Goal: Transaction & Acquisition: Purchase product/service

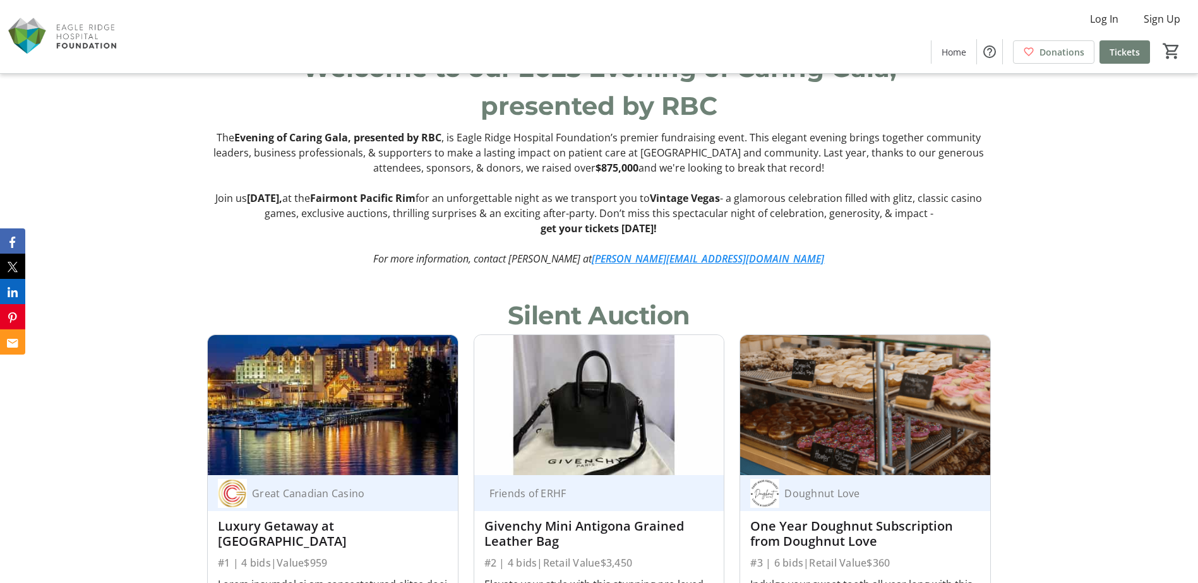
scroll to position [695, 0]
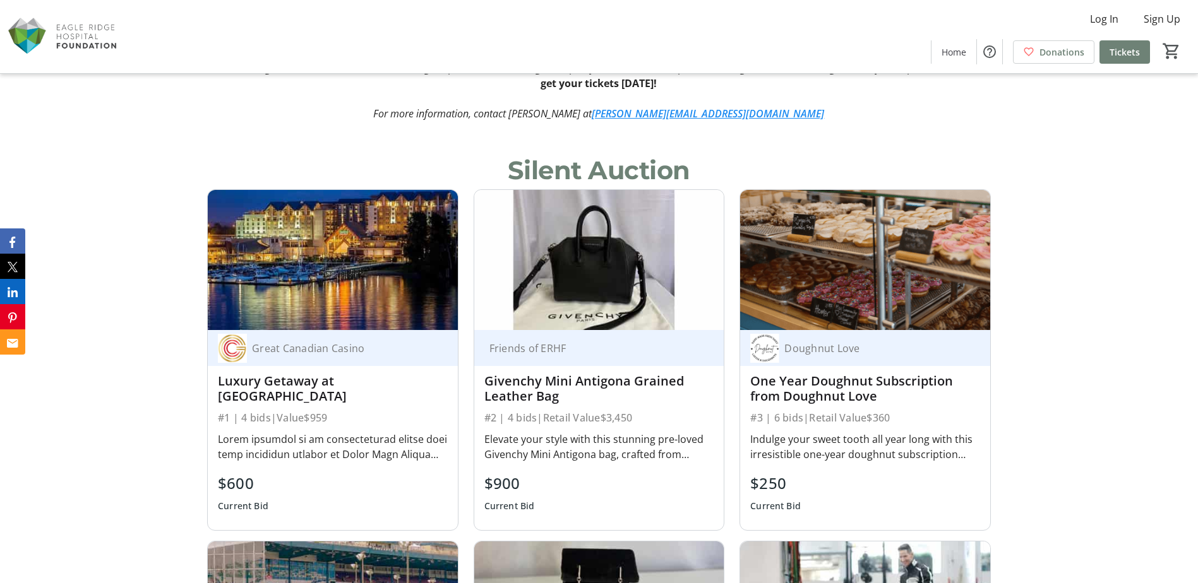
click at [783, 478] on div "$250" at bounding box center [775, 483] width 51 height 23
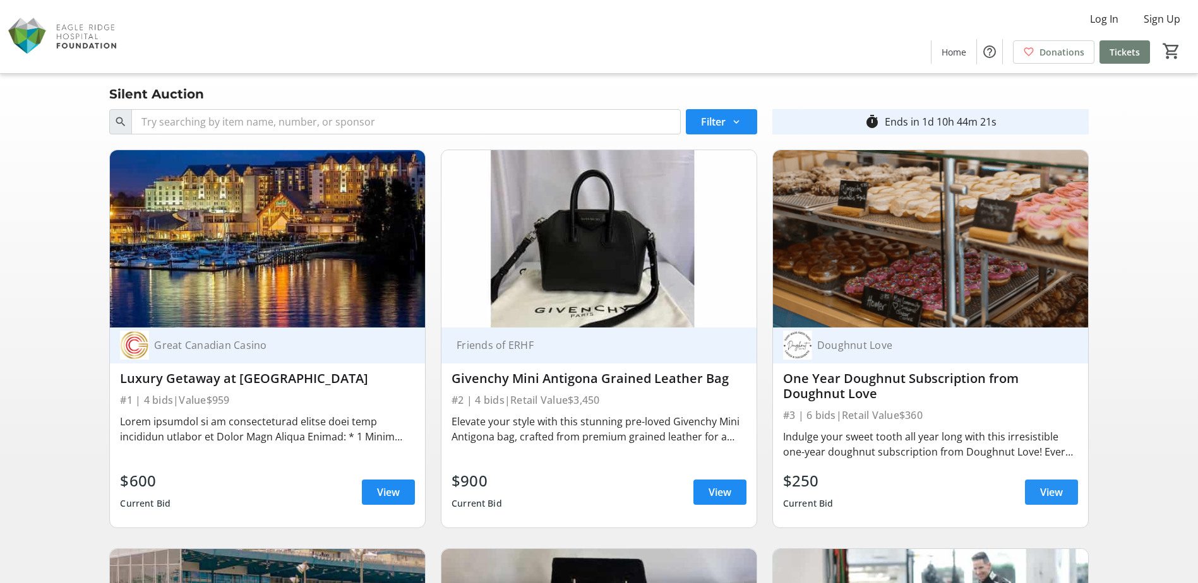
click at [1051, 485] on span "View" at bounding box center [1051, 492] width 23 height 15
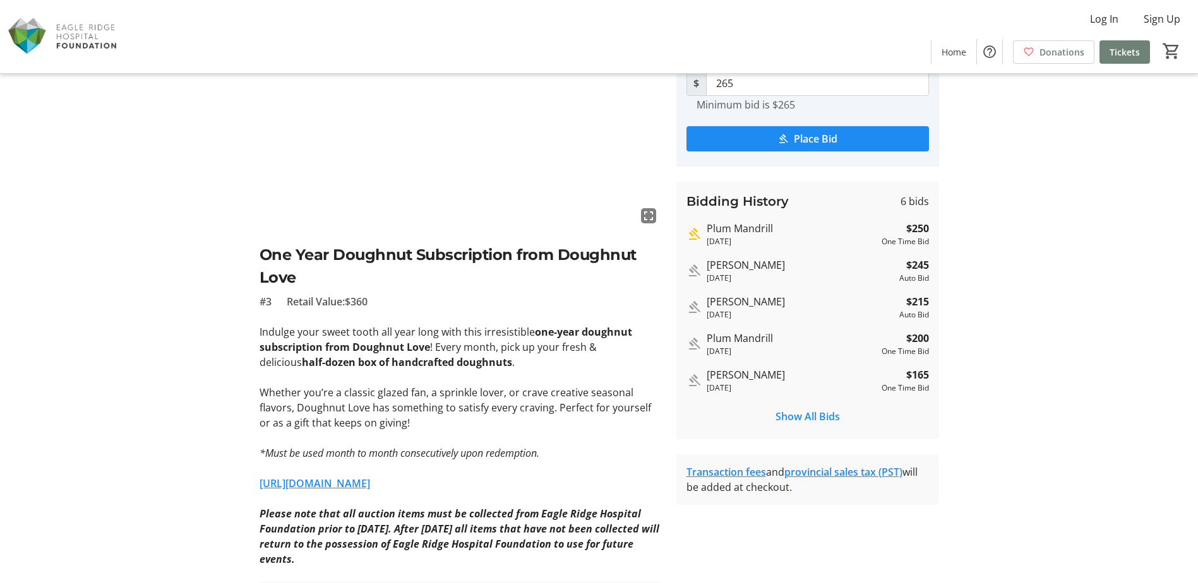
scroll to position [22, 0]
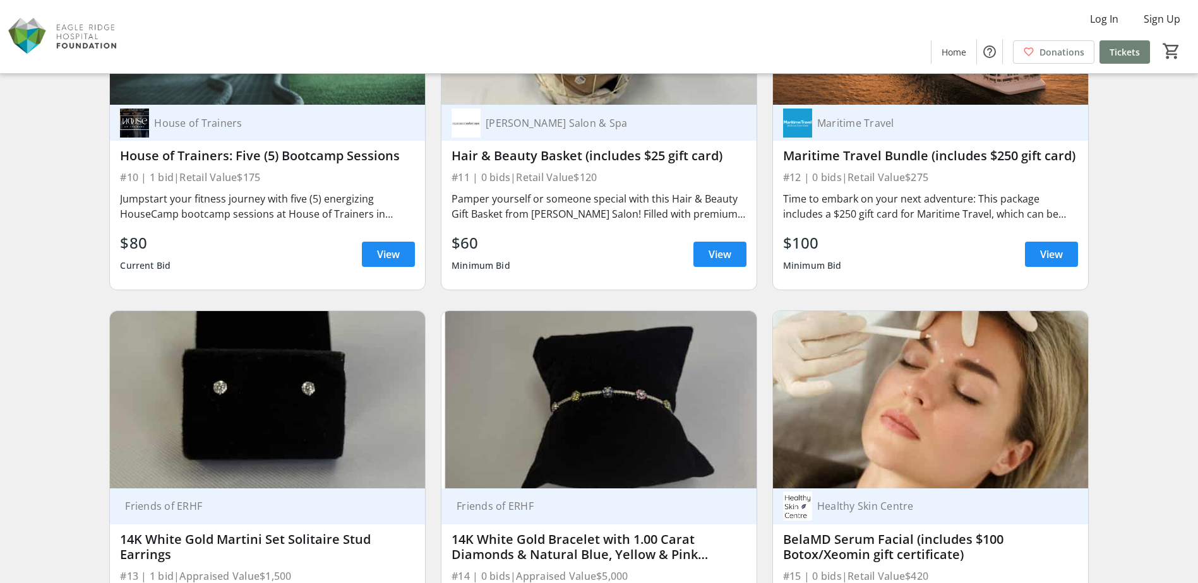
scroll to position [1579, 0]
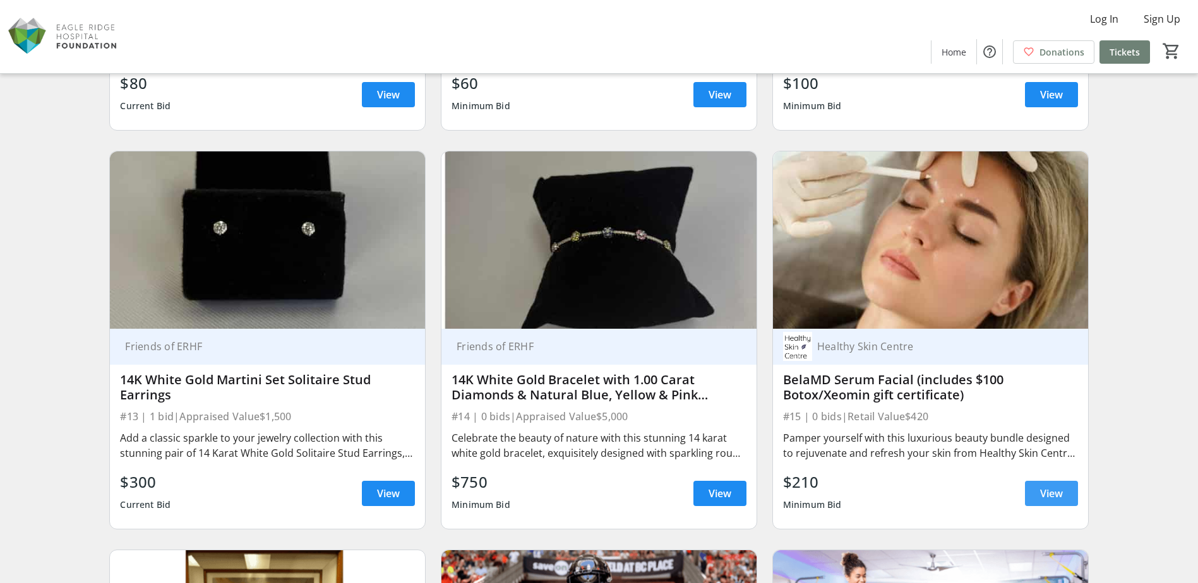
click at [1068, 491] on span at bounding box center [1051, 494] width 53 height 30
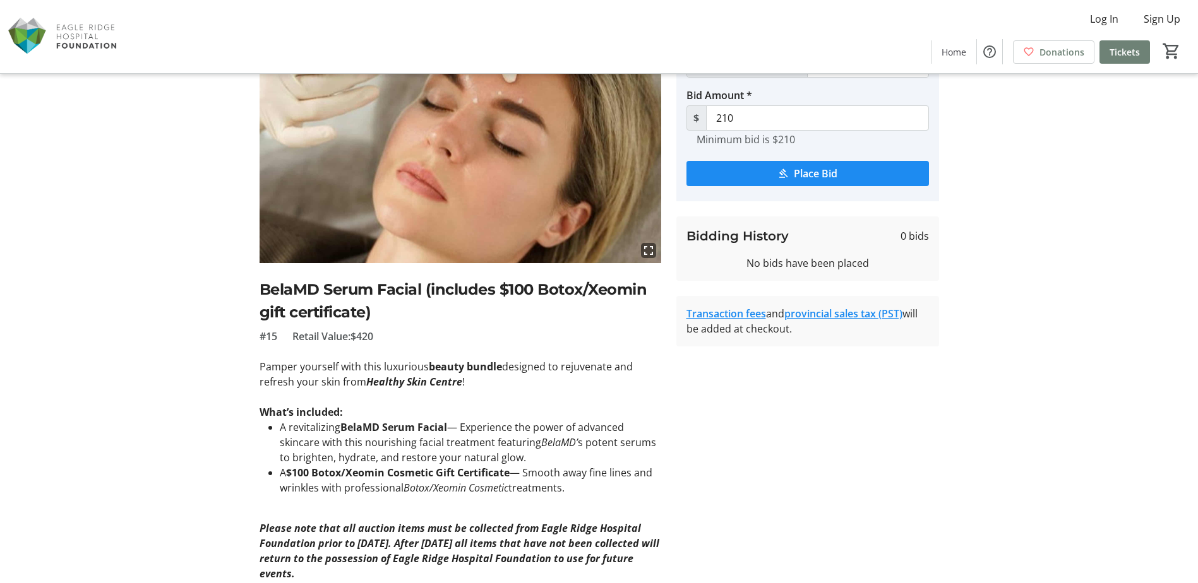
scroll to position [189, 0]
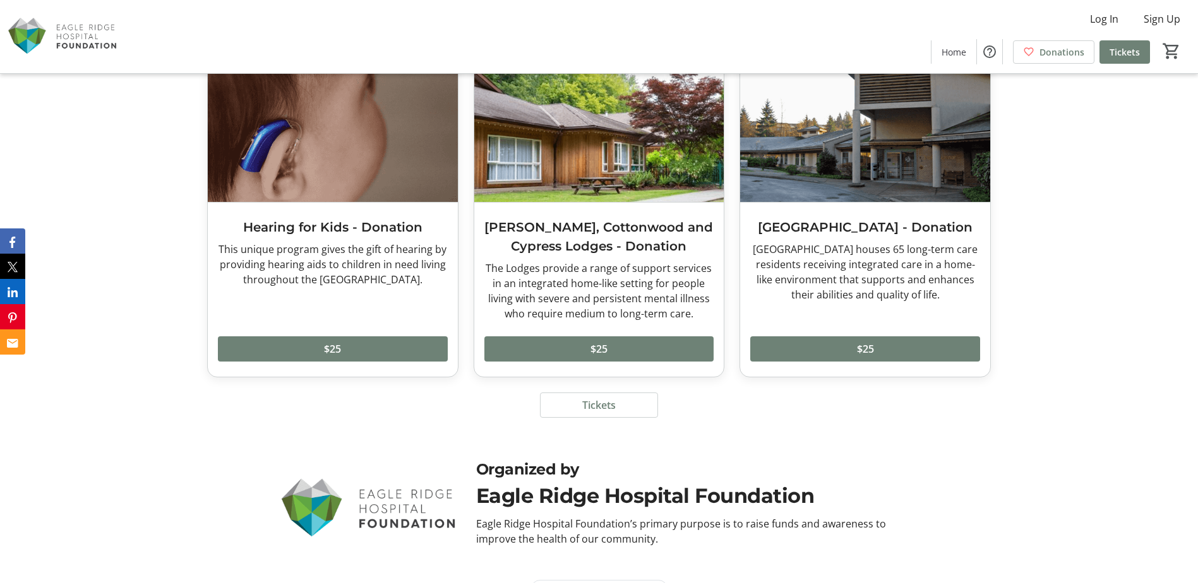
scroll to position [5884, 0]
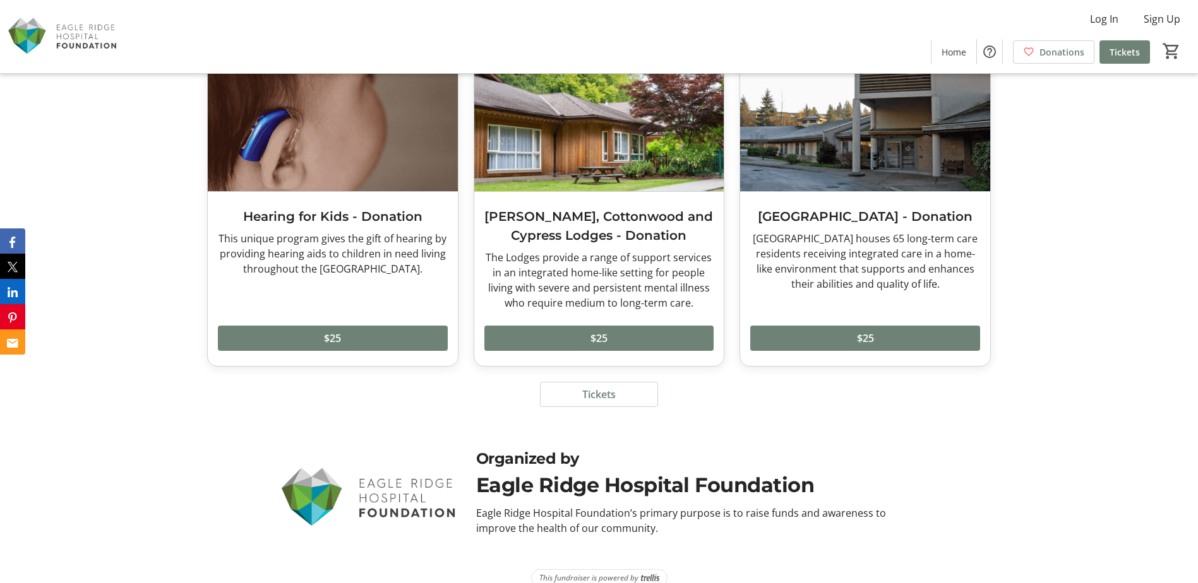
click at [650, 574] on img at bounding box center [650, 578] width 18 height 9
click at [1106, 19] on span "Log In" at bounding box center [1104, 18] width 28 height 15
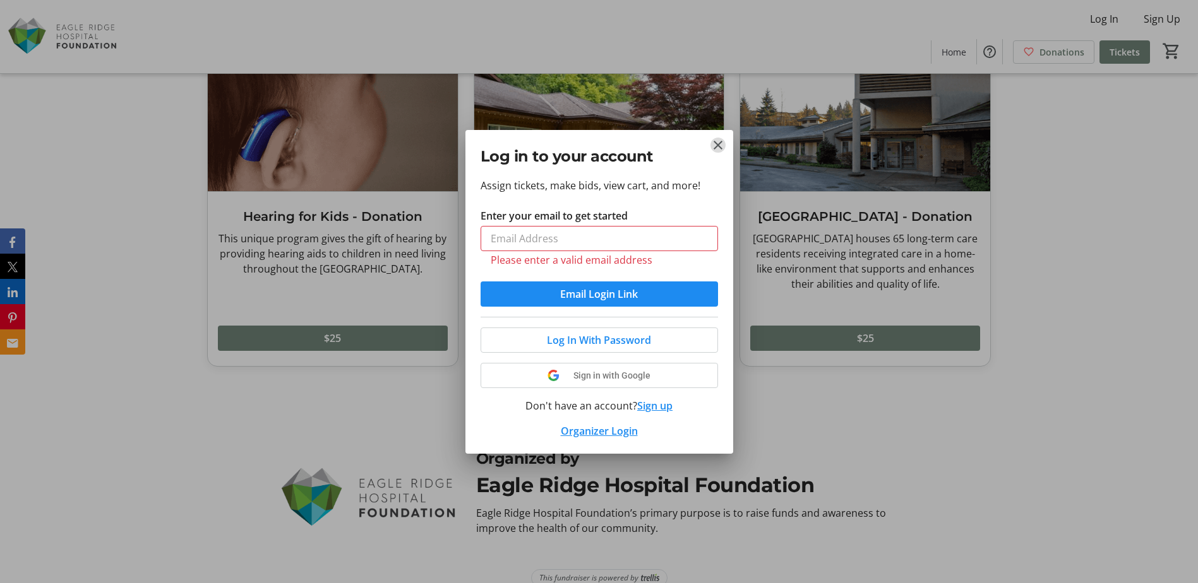
click at [716, 147] on mat-icon "Close" at bounding box center [717, 145] width 15 height 15
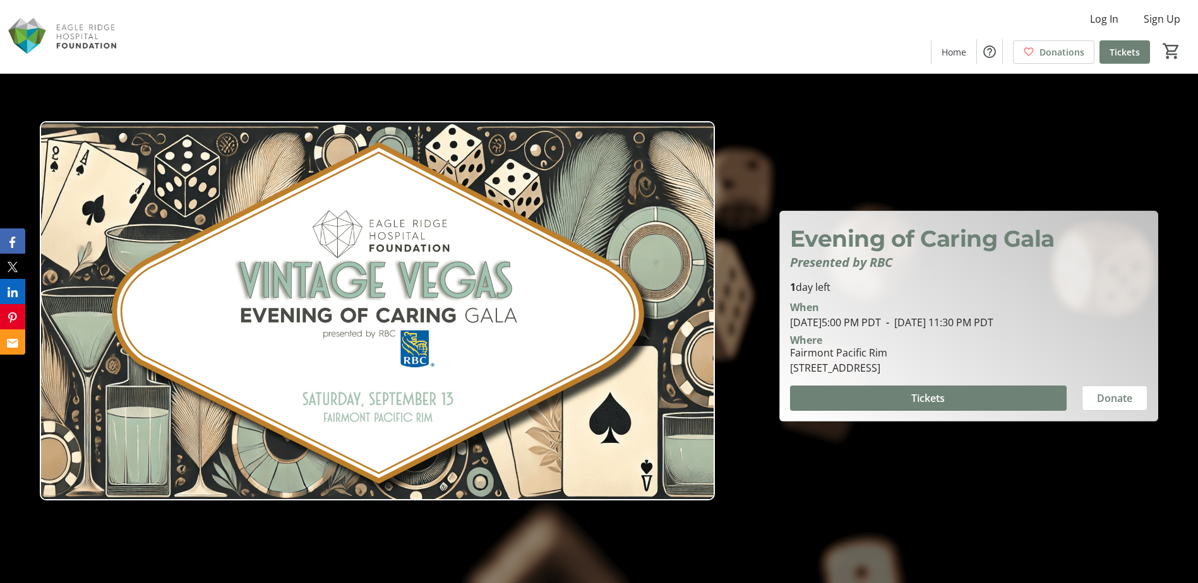
scroll to position [5884, 0]
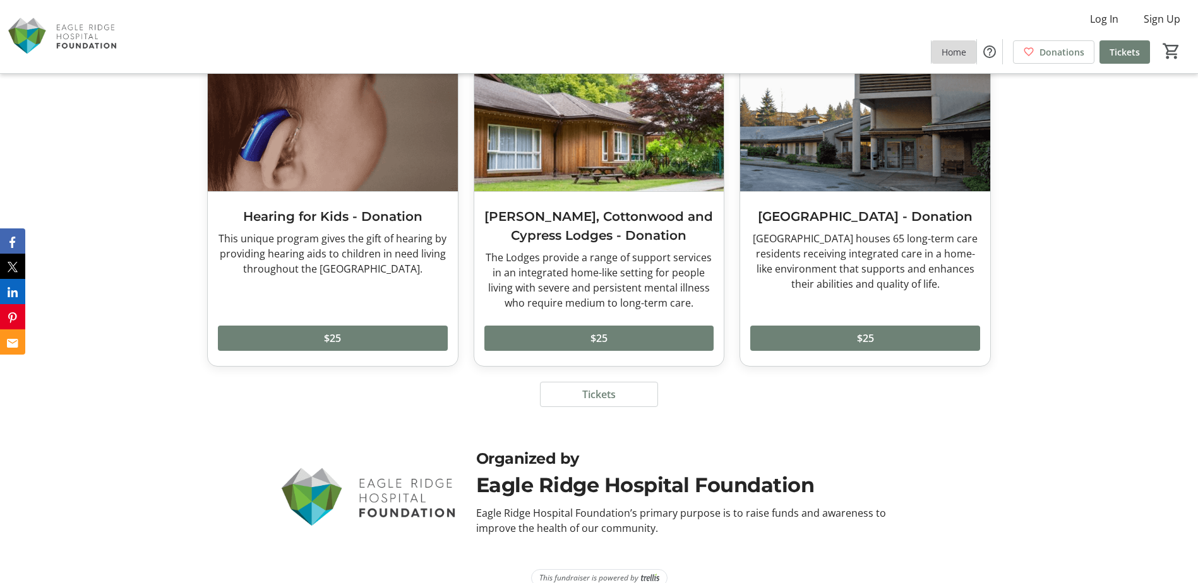
click at [960, 50] on span "Home" at bounding box center [954, 51] width 25 height 13
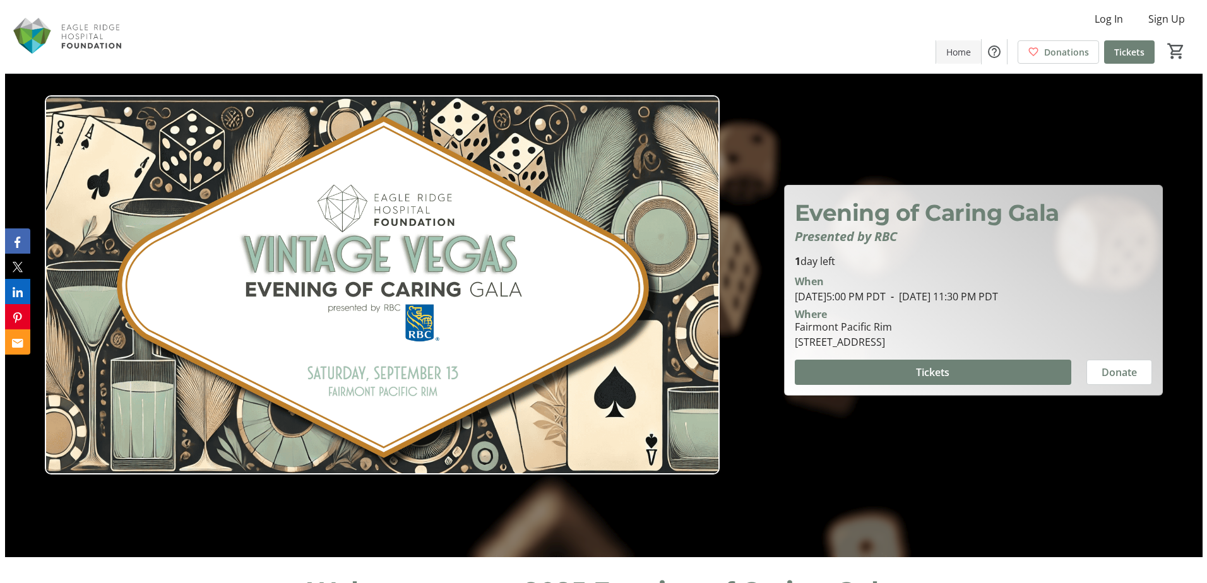
scroll to position [0, 0]
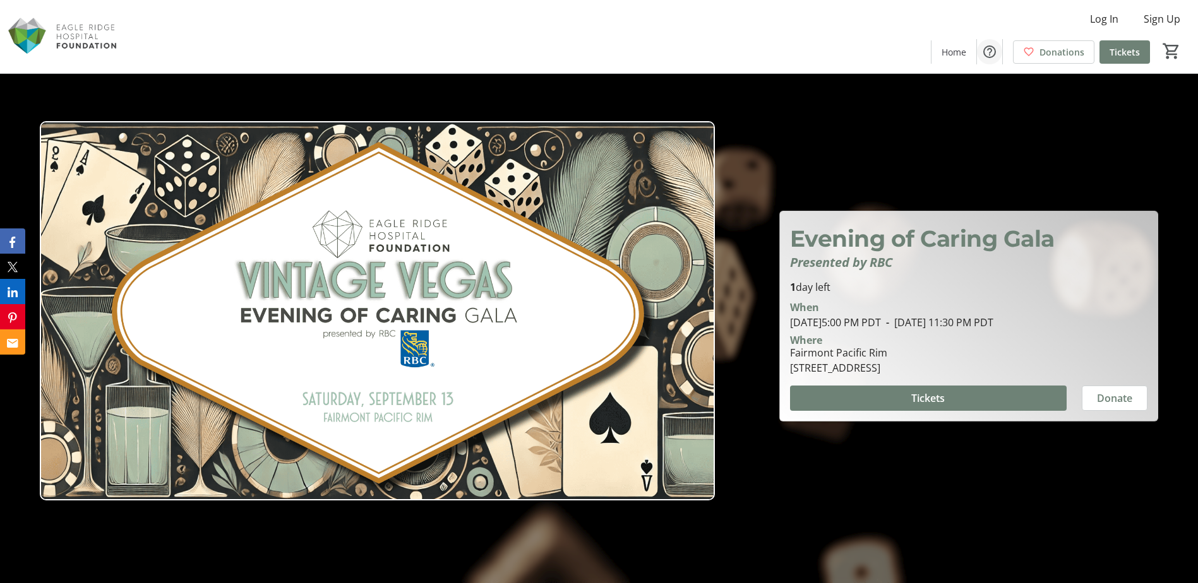
click at [992, 52] on mat-icon "Help" at bounding box center [989, 51] width 15 height 15
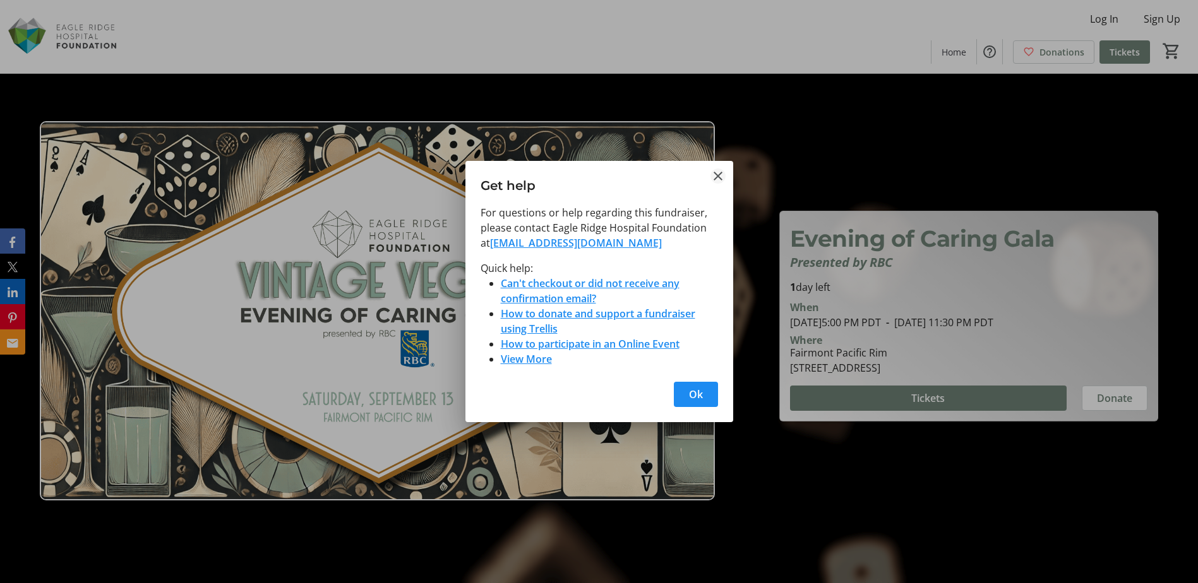
click at [714, 175] on mat-icon "Close" at bounding box center [717, 176] width 15 height 15
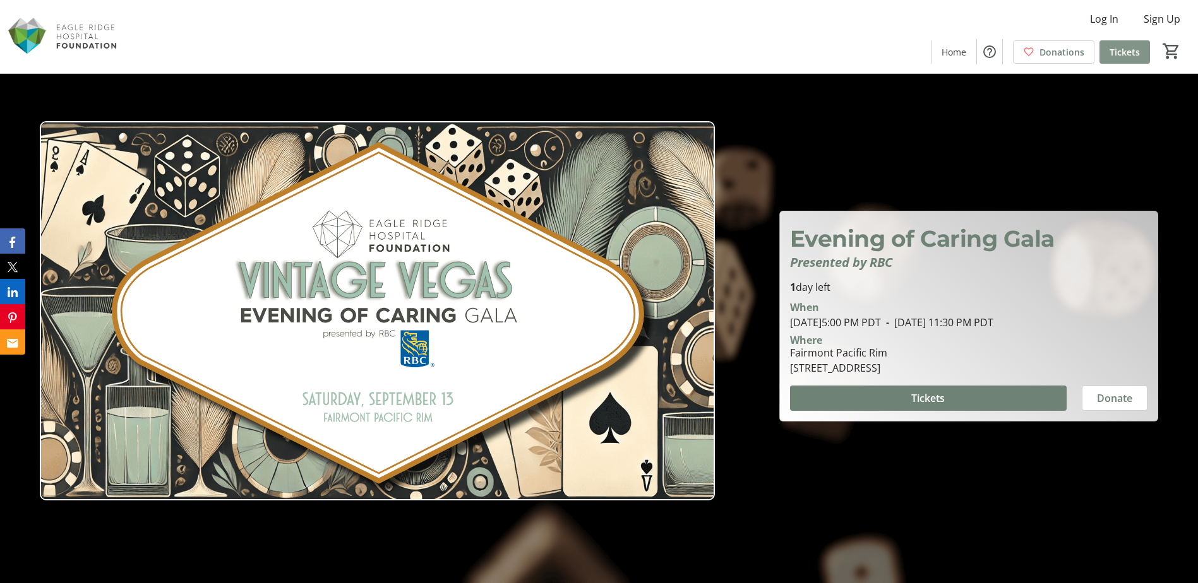
click at [1135, 55] on span "Tickets" at bounding box center [1125, 51] width 30 height 13
click at [1161, 20] on span "Sign Up" at bounding box center [1162, 18] width 37 height 15
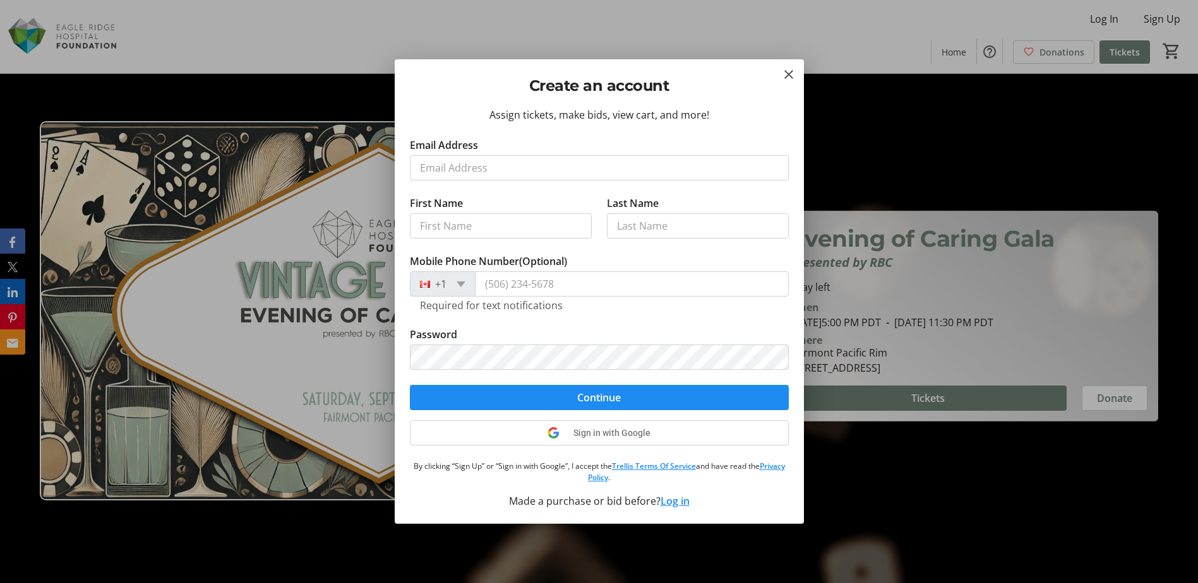
click at [526, 177] on input "Email Address" at bounding box center [599, 167] width 379 height 25
type input "susan.pendray@fraserhealth.ca"
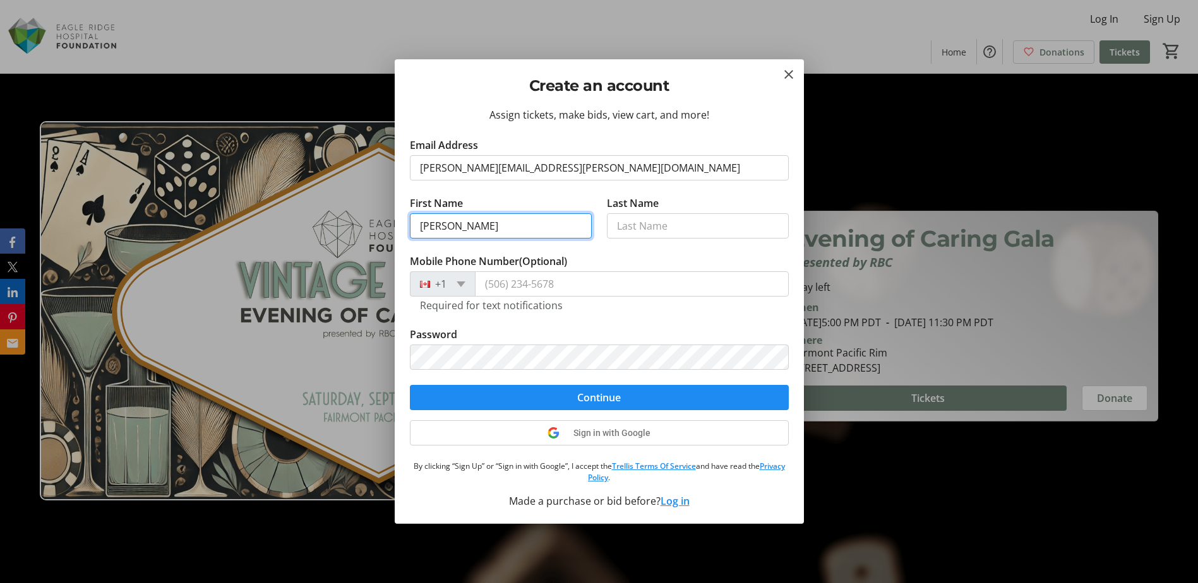
type input "Susan"
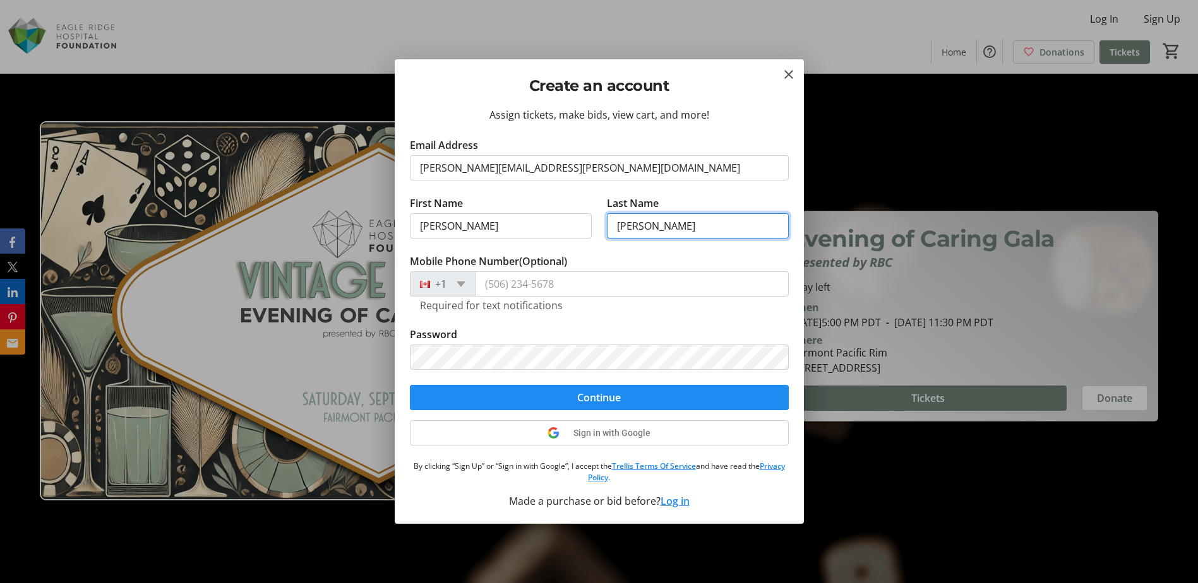
type input "Pendray"
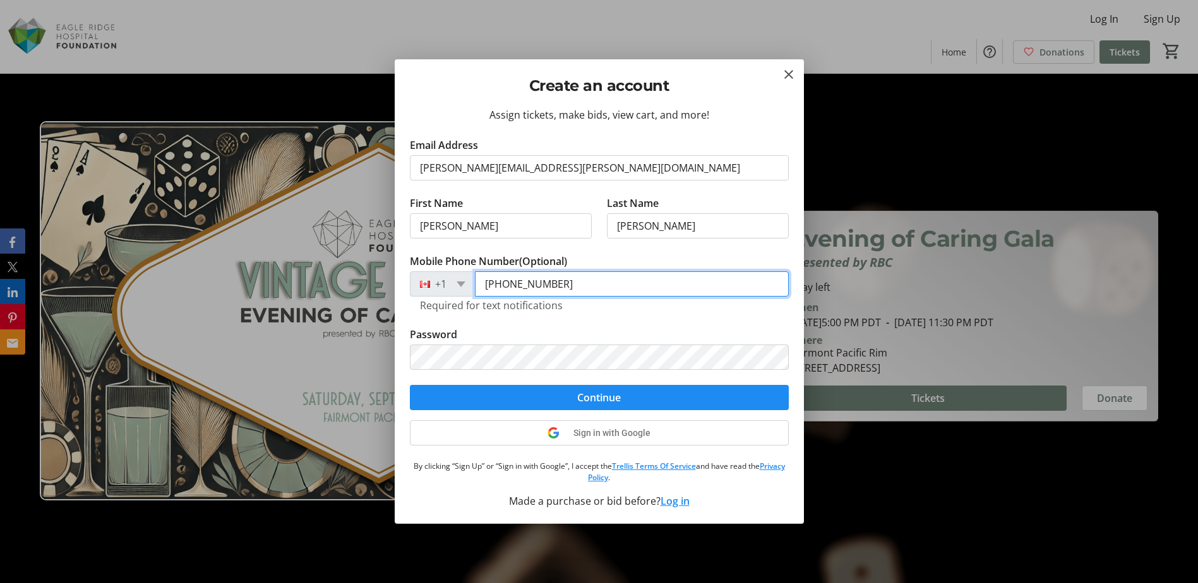
type input "(778) 828-8993"
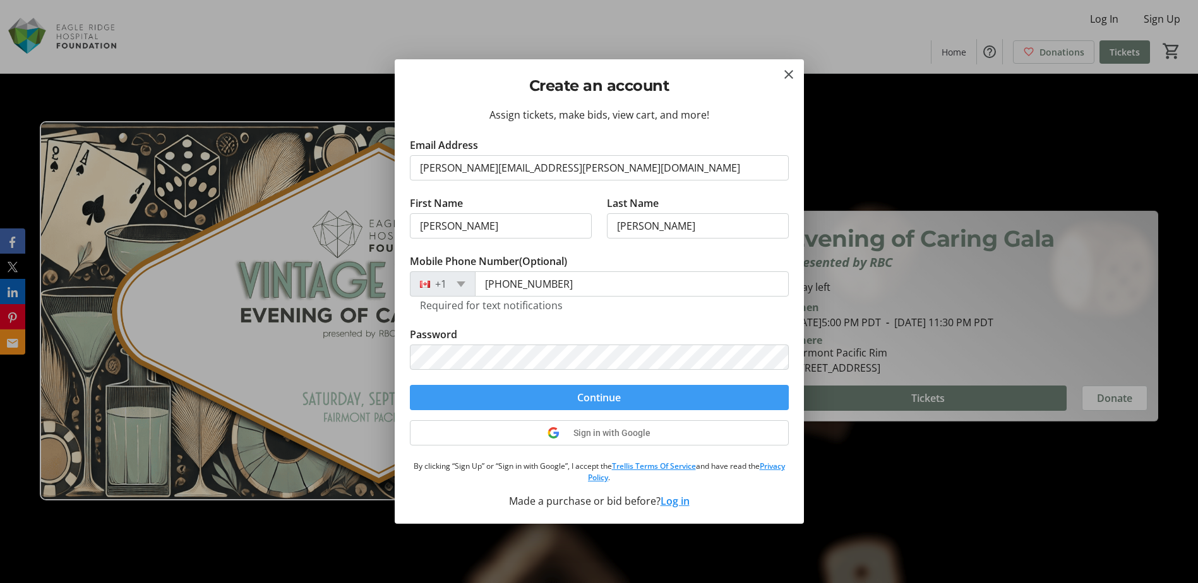
click at [591, 399] on span "Continue" at bounding box center [599, 397] width 44 height 15
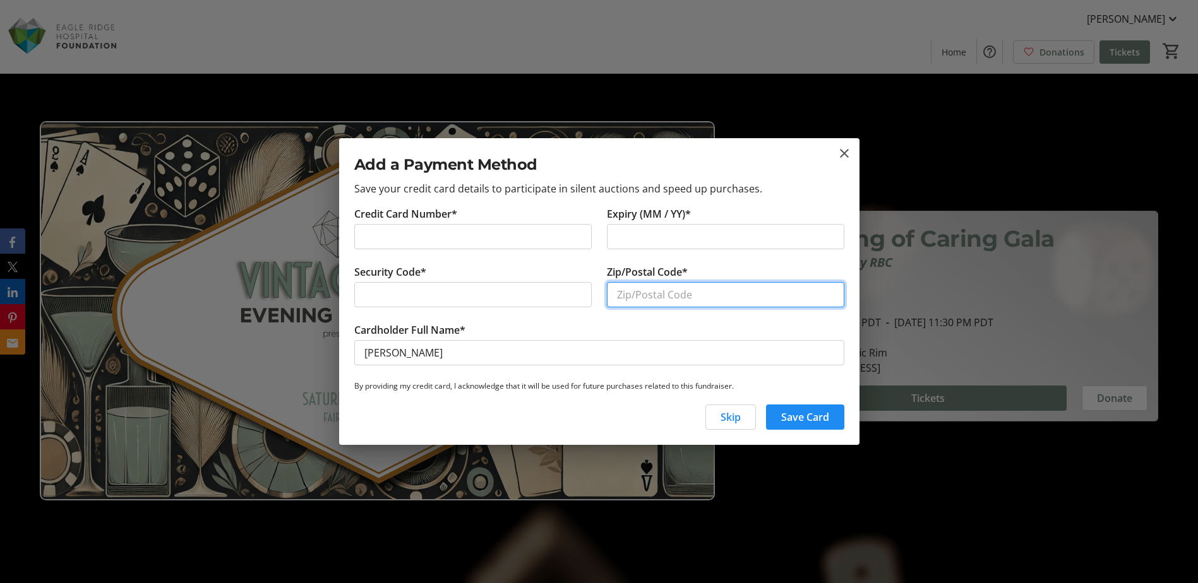
click at [735, 294] on input "Zip/Postal Code*" at bounding box center [725, 294] width 237 height 25
type input "v5h4s7"
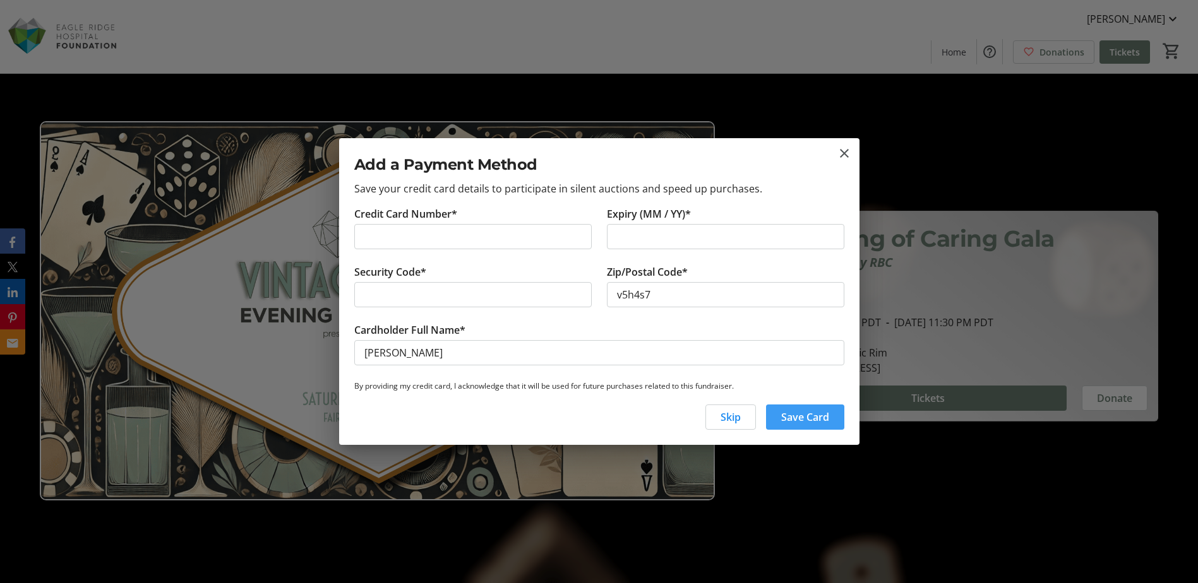
click at [813, 416] on span "Save Card" at bounding box center [805, 417] width 48 height 15
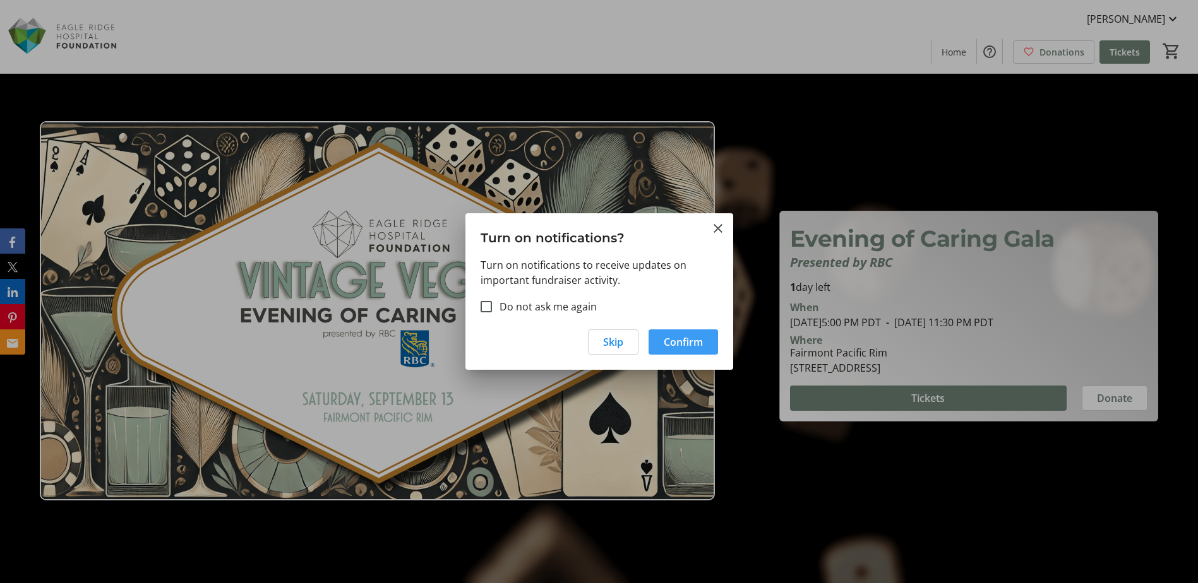
click at [662, 344] on span "button" at bounding box center [683, 342] width 69 height 30
